Goal: Task Accomplishment & Management: Use online tool/utility

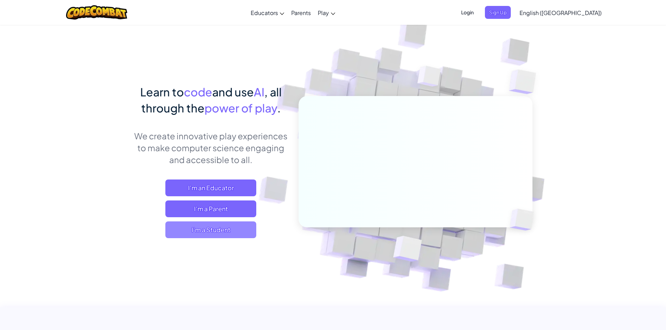
click at [233, 230] on span "I'm a Student" at bounding box center [210, 230] width 91 height 17
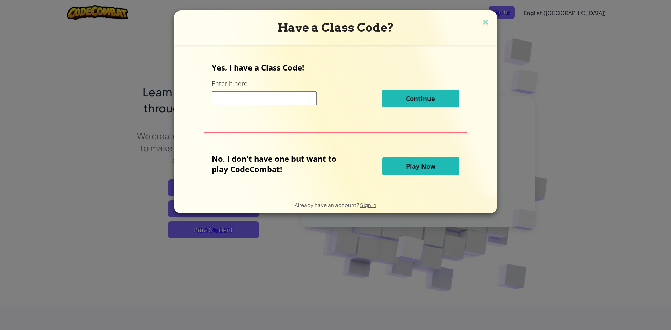
click at [276, 101] on input at bounding box center [264, 99] width 105 height 14
click at [446, 172] on button "Play Now" at bounding box center [420, 166] width 77 height 17
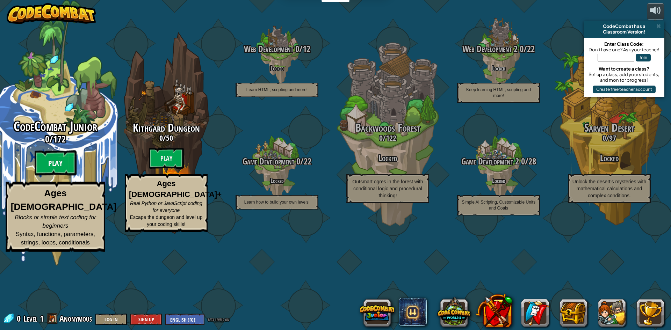
click at [50, 176] on btn "Play" at bounding box center [56, 163] width 42 height 25
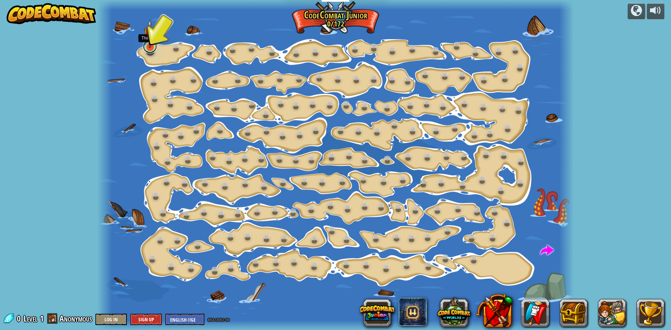
click at [150, 51] on link at bounding box center [150, 46] width 14 height 14
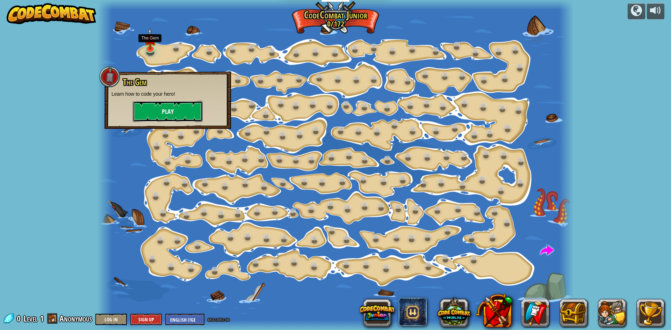
click at [150, 106] on button "Play" at bounding box center [168, 111] width 70 height 21
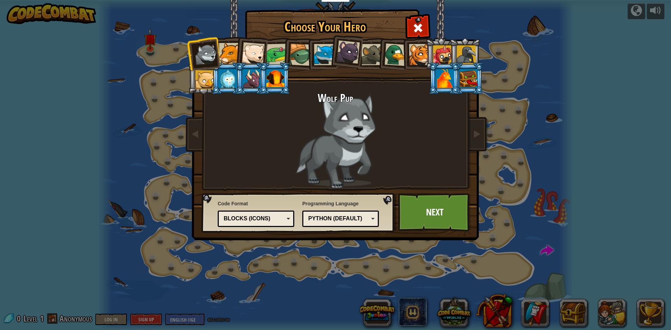
click at [271, 84] on div at bounding box center [275, 78] width 18 height 19
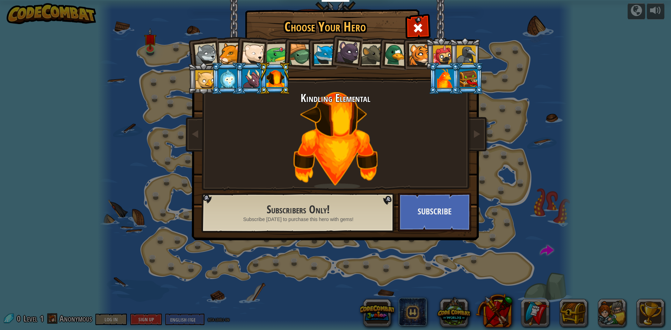
click at [442, 79] on div at bounding box center [445, 78] width 18 height 19
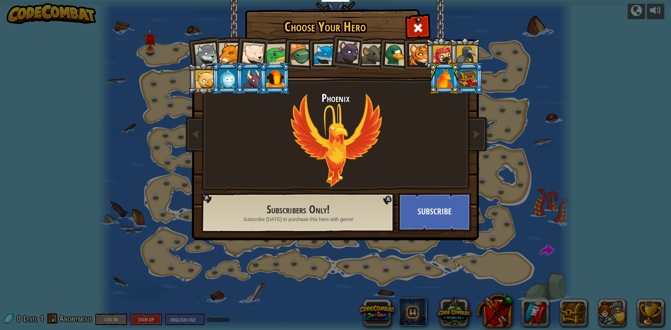
click at [471, 80] on div at bounding box center [469, 78] width 18 height 19
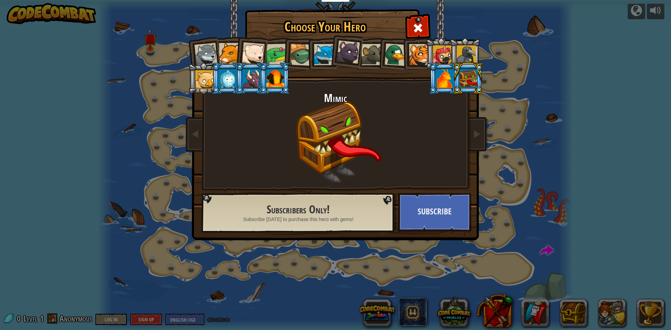
click at [471, 53] on div at bounding box center [466, 54] width 19 height 19
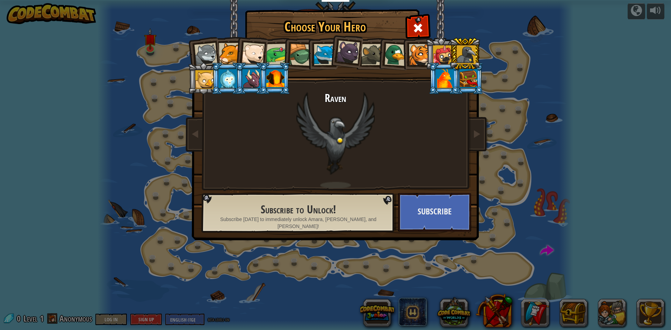
click at [393, 47] on div at bounding box center [395, 54] width 23 height 23
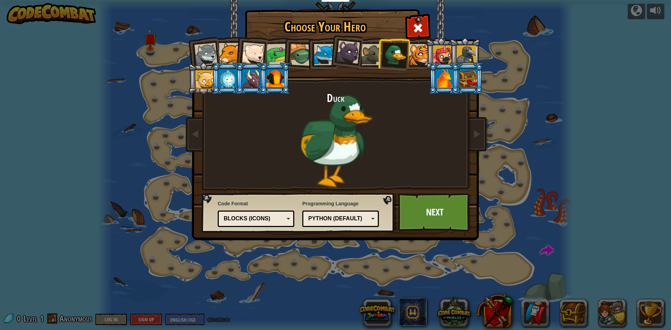
click at [370, 52] on div at bounding box center [371, 54] width 21 height 21
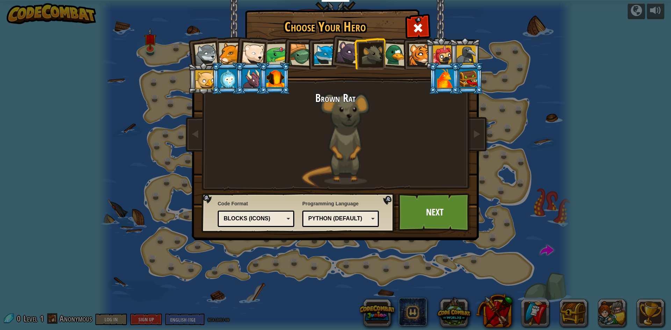
click at [346, 55] on div at bounding box center [348, 52] width 23 height 23
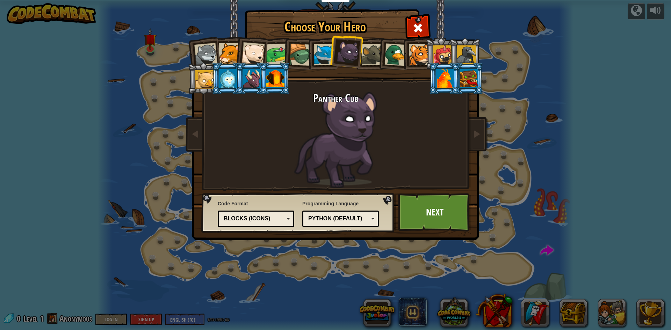
click at [416, 57] on div at bounding box center [419, 54] width 21 height 21
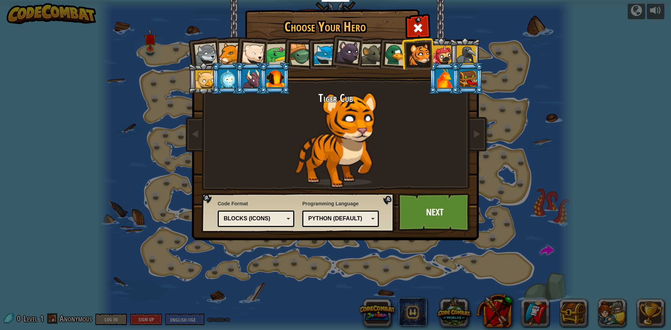
click at [431, 58] on li at bounding box center [417, 54] width 31 height 32
click at [439, 62] on div at bounding box center [442, 54] width 19 height 19
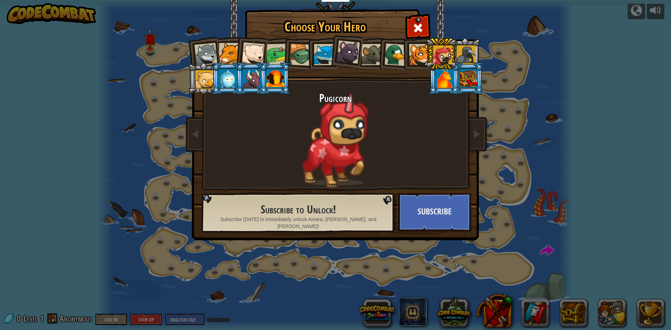
click at [419, 56] on div at bounding box center [419, 54] width 21 height 21
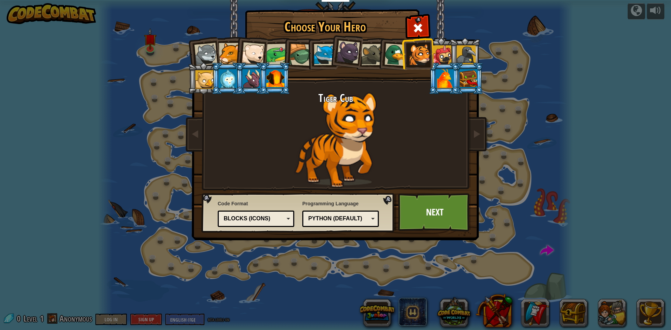
click at [203, 52] on div at bounding box center [205, 54] width 23 height 23
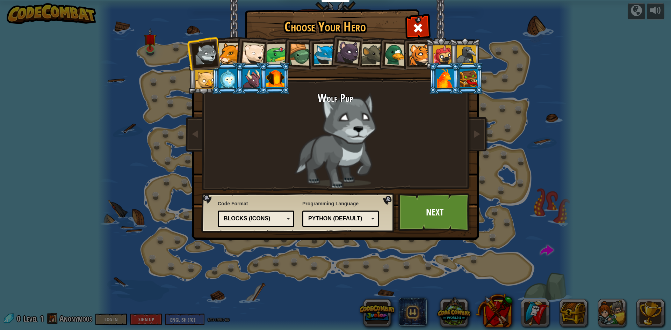
click at [324, 56] on div at bounding box center [324, 54] width 21 height 21
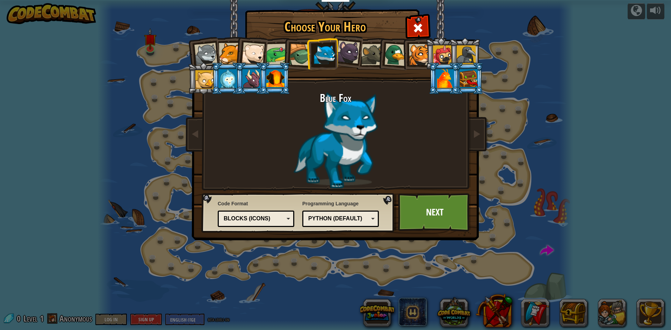
click at [293, 55] on div at bounding box center [300, 55] width 22 height 22
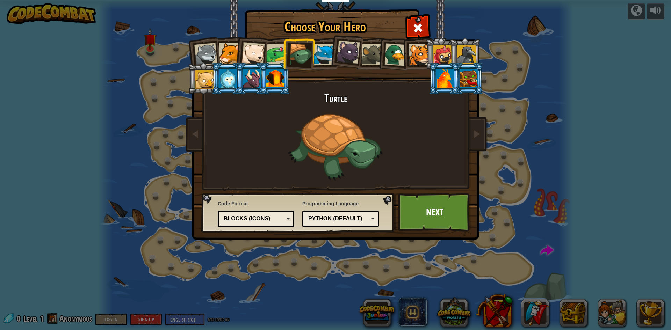
click at [323, 55] on div at bounding box center [324, 54] width 21 height 21
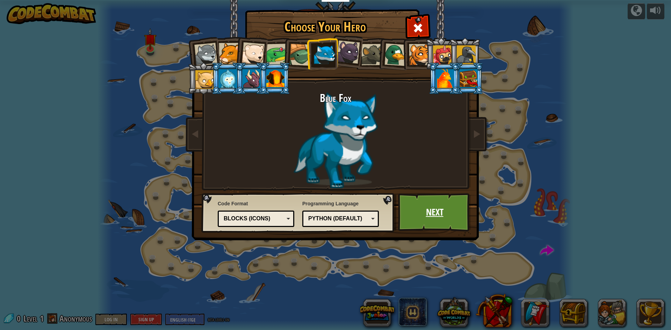
click at [417, 205] on link "Next" at bounding box center [434, 212] width 73 height 38
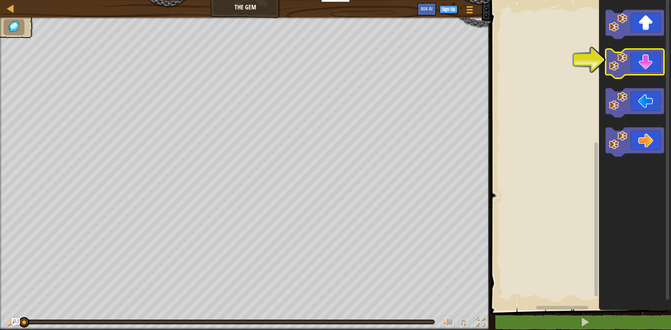
click at [619, 65] on image "Blockly Workspace" at bounding box center [618, 62] width 19 height 19
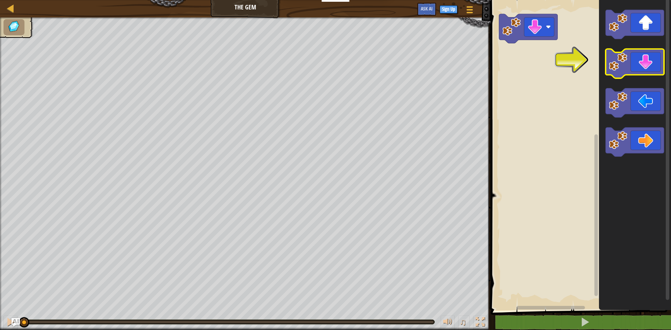
click at [631, 66] on icon "Blockly Workspace" at bounding box center [635, 63] width 58 height 29
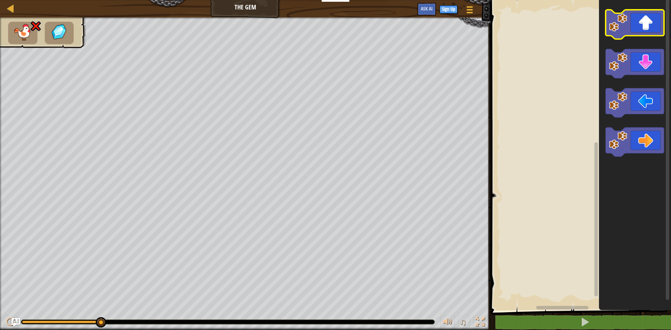
click at [618, 22] on image "Blockly Workspace" at bounding box center [618, 22] width 19 height 19
click at [647, 27] on icon "Blockly Workspace" at bounding box center [635, 24] width 58 height 29
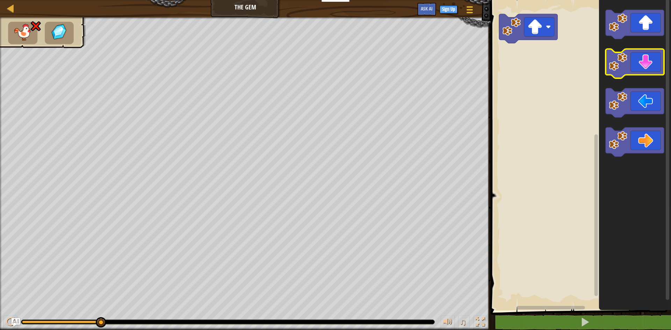
click at [611, 55] on image "Blockly Workspace" at bounding box center [618, 62] width 19 height 19
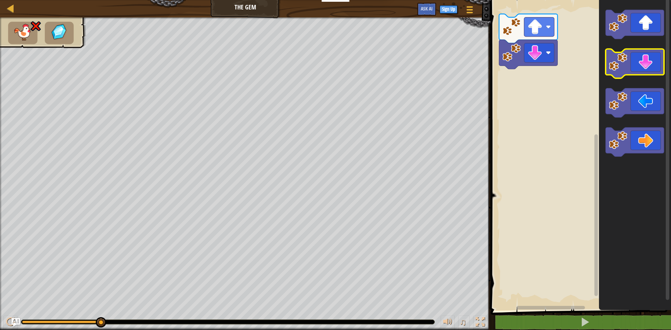
click at [616, 65] on image "Blockly Workspace" at bounding box center [618, 62] width 19 height 19
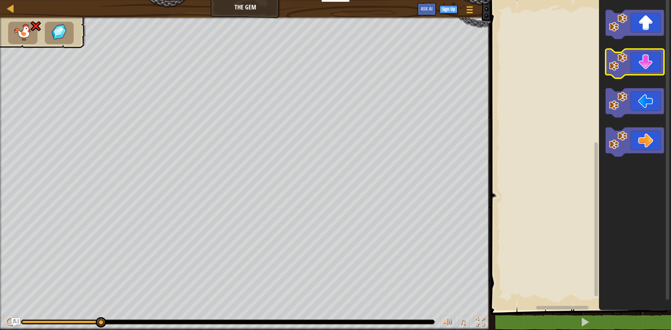
click at [623, 65] on image "Blockly Workspace" at bounding box center [618, 62] width 19 height 19
click at [623, 64] on image "Blockly Workspace" at bounding box center [618, 62] width 19 height 19
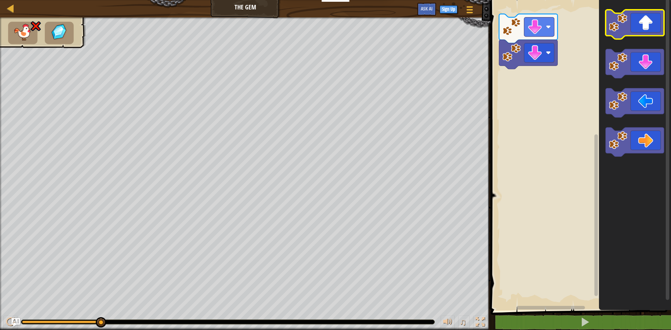
click at [620, 30] on image "Blockly Workspace" at bounding box center [618, 22] width 19 height 19
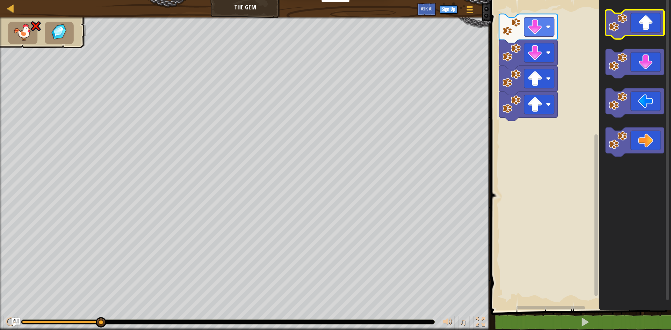
click at [620, 30] on image "Blockly Workspace" at bounding box center [618, 22] width 19 height 19
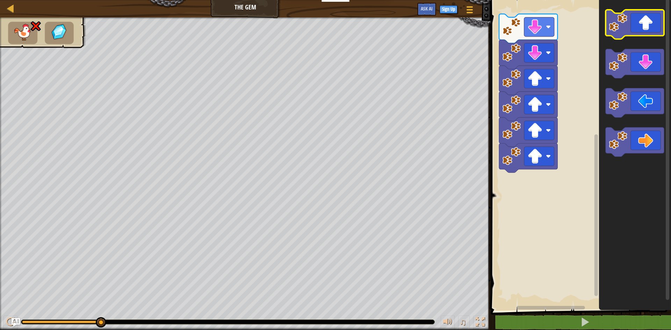
click at [616, 32] on icon "Blockly Workspace" at bounding box center [635, 24] width 58 height 29
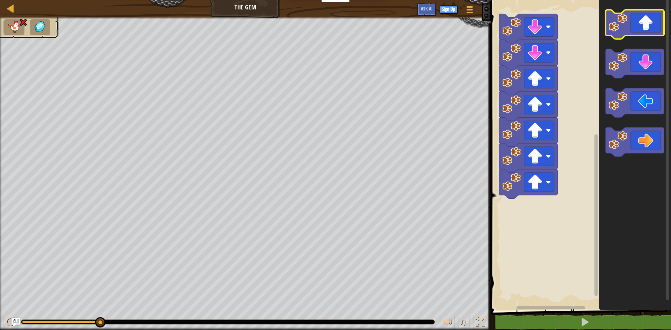
click at [616, 32] on icon "Blockly Workspace" at bounding box center [635, 24] width 58 height 29
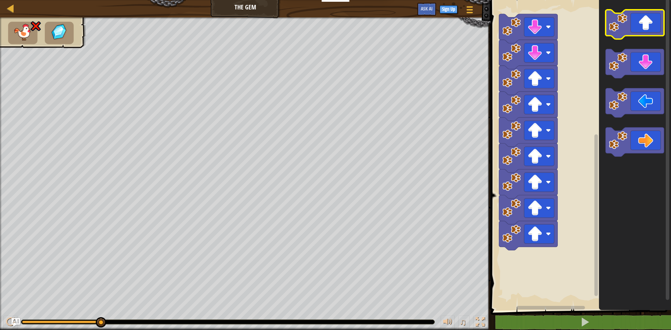
click at [616, 32] on icon "Blockly Workspace" at bounding box center [635, 24] width 58 height 29
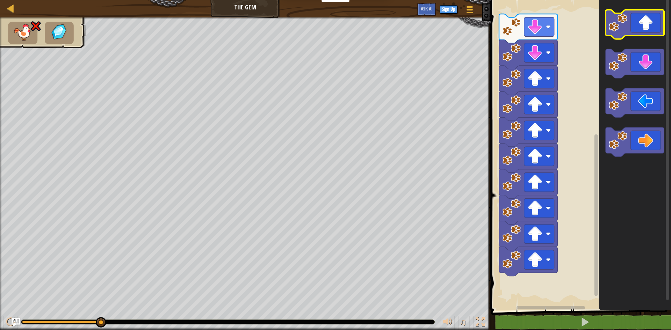
click at [616, 32] on icon "Blockly Workspace" at bounding box center [635, 24] width 58 height 29
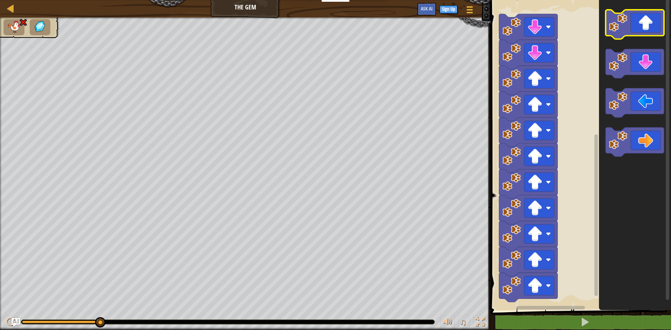
click at [616, 32] on icon "Blockly Workspace" at bounding box center [635, 24] width 58 height 29
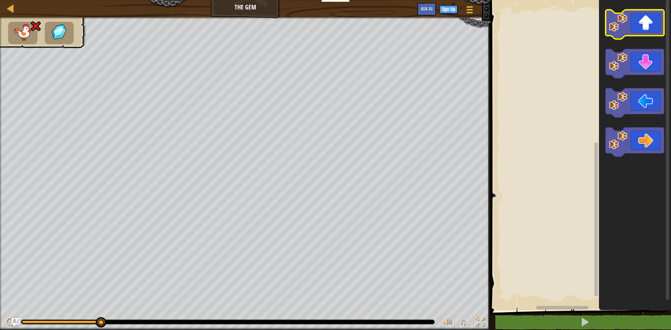
click at [634, 37] on rect "Blockly Workspace" at bounding box center [635, 24] width 58 height 29
click at [615, 29] on image "Blockly Workspace" at bounding box center [618, 22] width 19 height 19
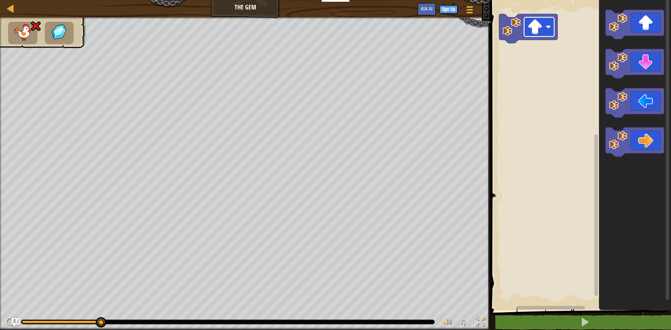
click at [537, 28] on image "Blockly Workspace" at bounding box center [534, 27] width 15 height 15
click at [536, 90] on rect "Blockly Workspace" at bounding box center [580, 154] width 182 height 314
click at [612, 31] on image "Blockly Workspace" at bounding box center [618, 22] width 19 height 19
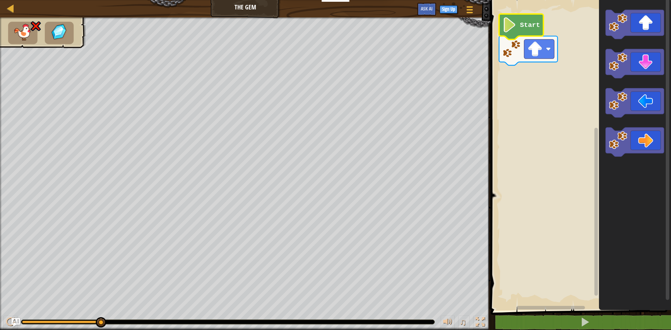
click at [536, 26] on text "Start" at bounding box center [530, 25] width 20 height 8
click at [530, 30] on icon "Blockly Workspace" at bounding box center [521, 27] width 44 height 26
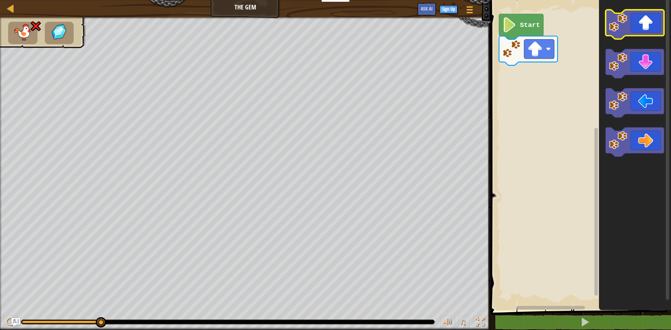
click at [620, 26] on image "Blockly Workspace" at bounding box center [618, 22] width 19 height 19
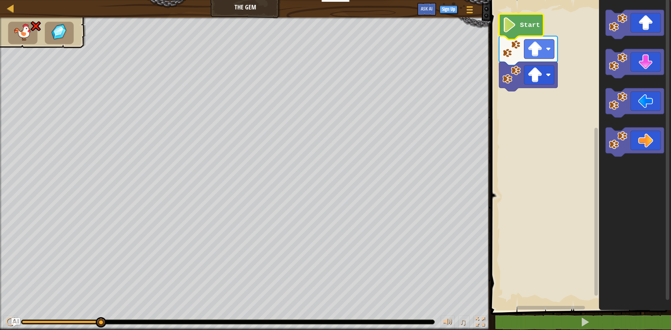
click at [519, 26] on icon "Blockly Workspace" at bounding box center [521, 27] width 44 height 26
click at [520, 26] on text "Start" at bounding box center [530, 25] width 20 height 8
click at [621, 70] on image "Blockly Workspace" at bounding box center [618, 62] width 19 height 19
click at [508, 30] on image "Blockly Workspace" at bounding box center [510, 24] width 14 height 15
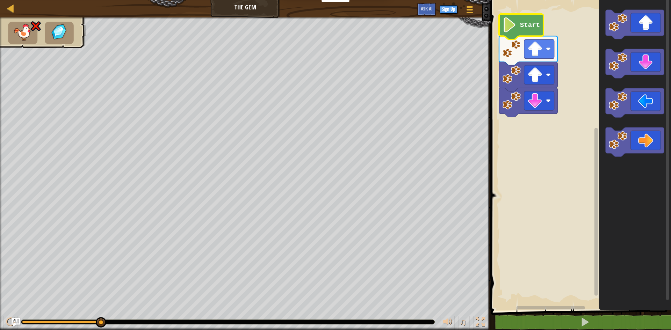
click at [508, 30] on image "Blockly Workspace" at bounding box center [510, 24] width 14 height 15
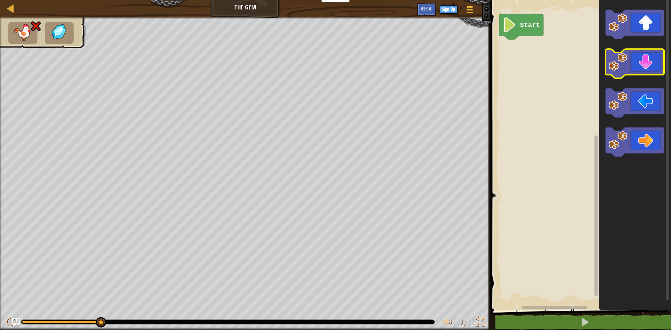
click at [619, 66] on image "Blockly Workspace" at bounding box center [618, 62] width 19 height 19
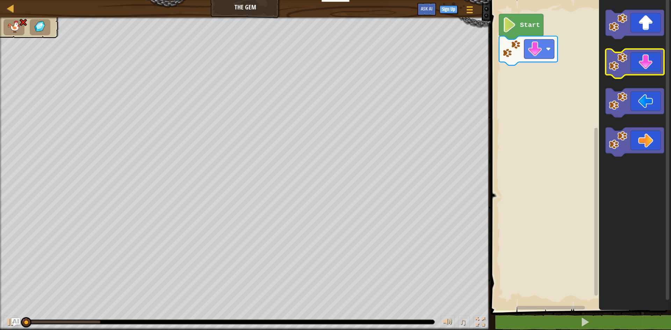
click at [619, 66] on image "Blockly Workspace" at bounding box center [618, 62] width 19 height 19
